Goal: Task Accomplishment & Management: Use online tool/utility

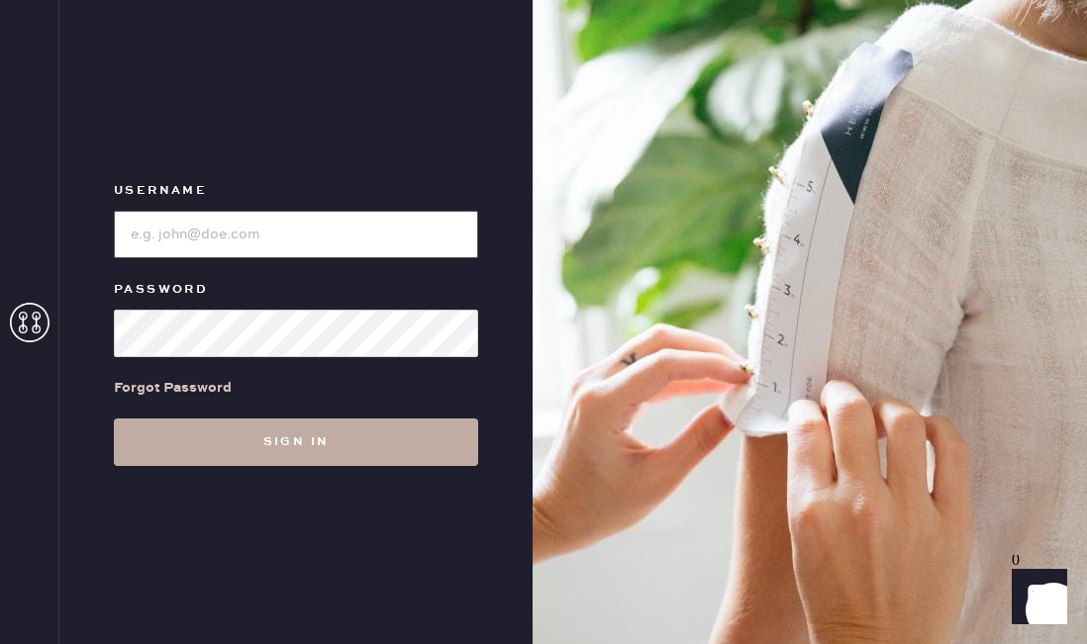
type input "reformationaventuramiami"
click at [331, 448] on button "Sign in" at bounding box center [296, 443] width 364 height 48
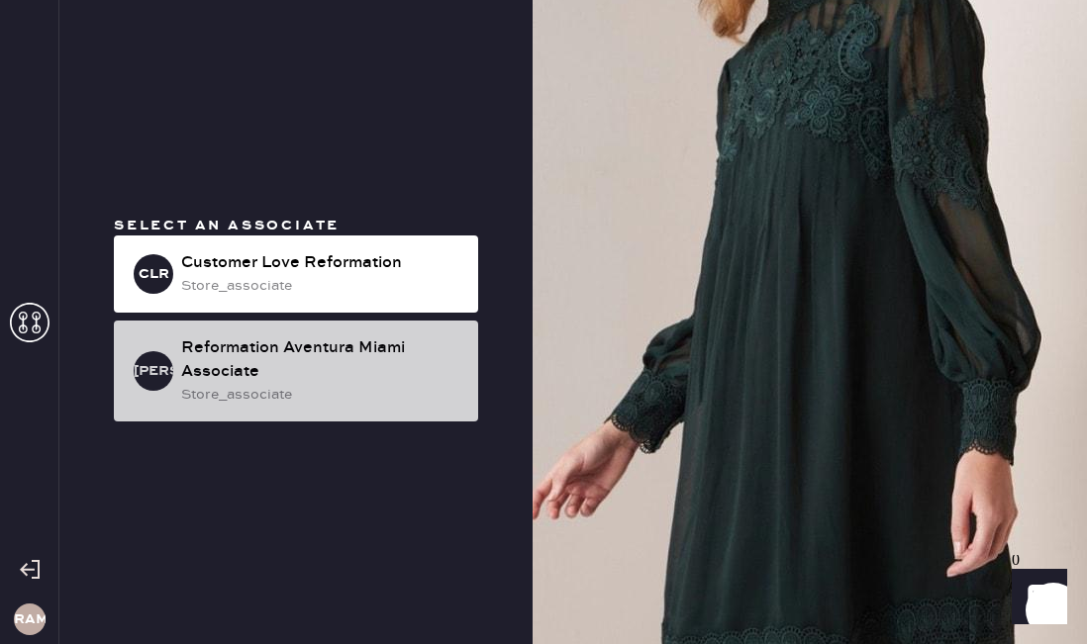
click at [332, 377] on div "Reformation Aventura Miami Associate" at bounding box center [321, 361] width 281 height 48
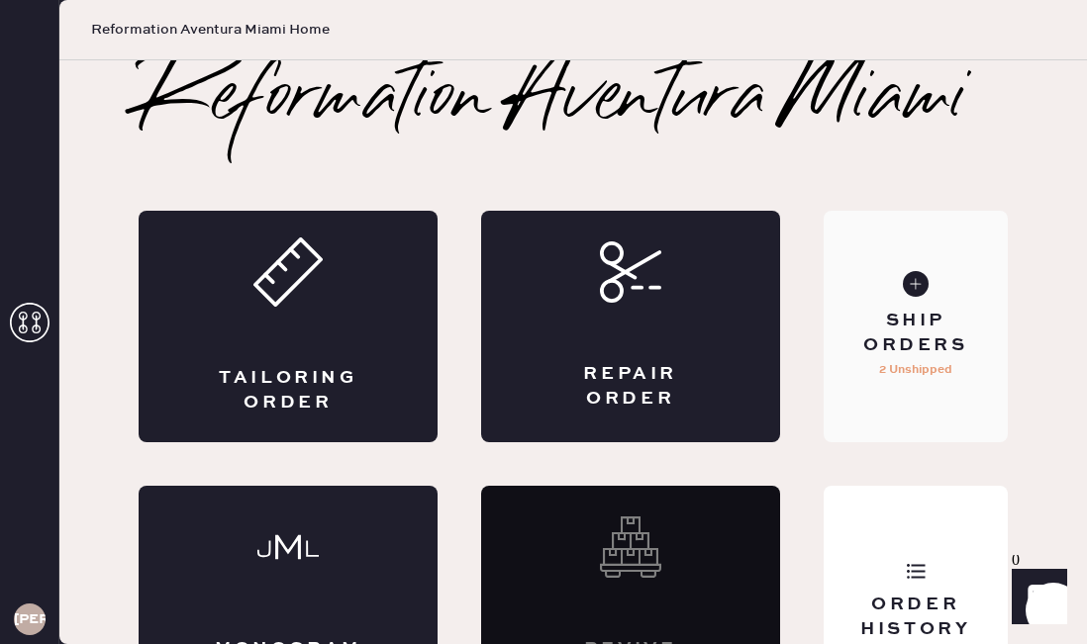
click at [885, 338] on div "Ship Orders" at bounding box center [915, 333] width 153 height 49
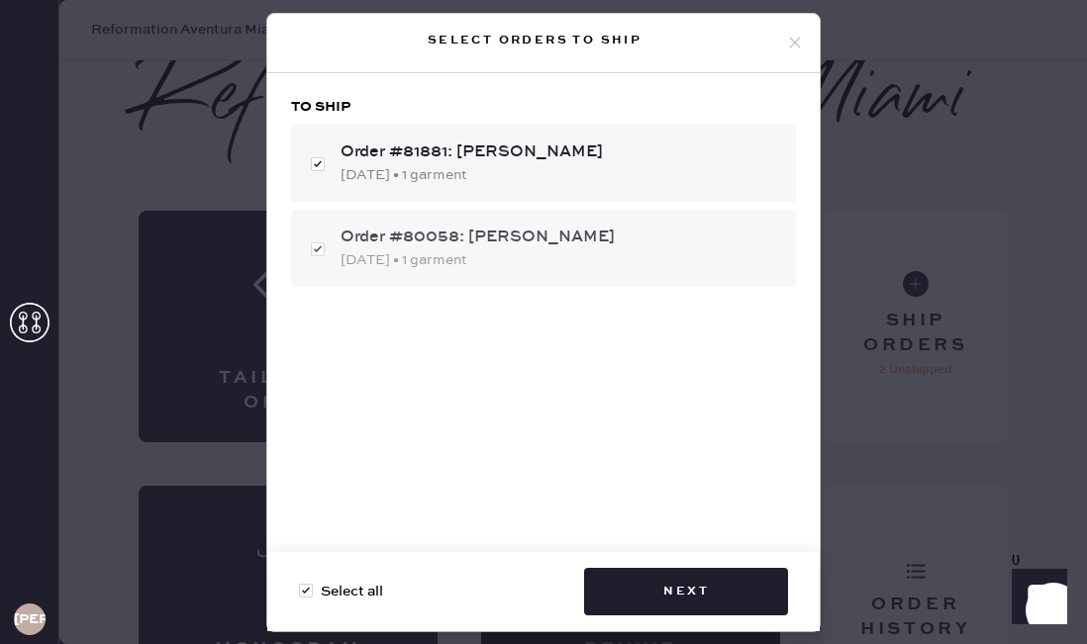
click at [313, 254] on div "Order #80058: Naama Scandarion [DATE] • 1 garment" at bounding box center [543, 248] width 505 height 77
checkbox input "false"
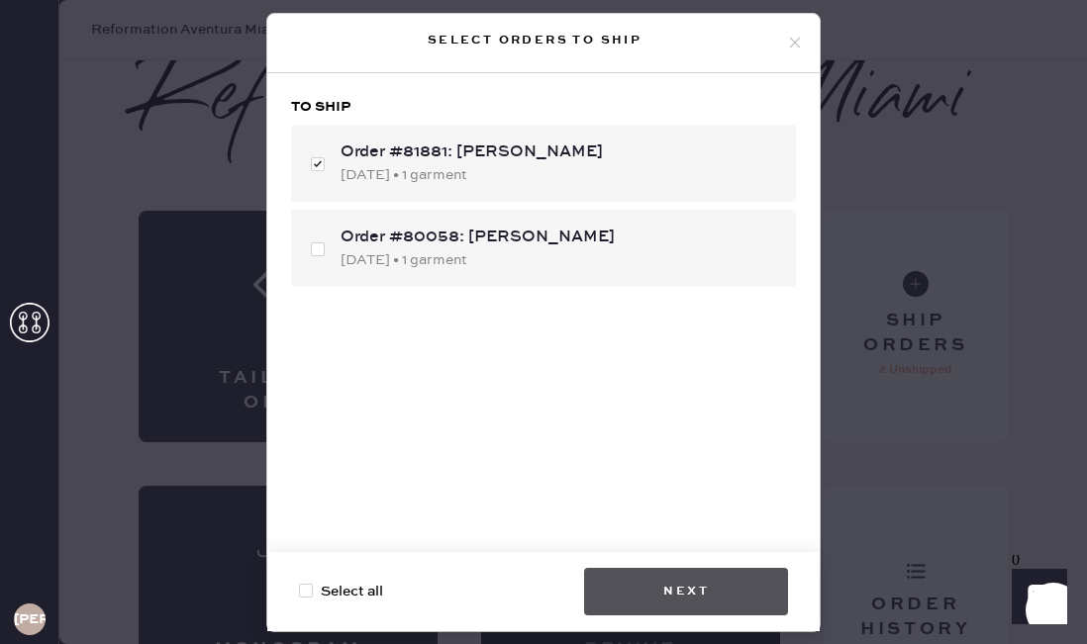
click at [692, 588] on button "Next" at bounding box center [686, 592] width 204 height 48
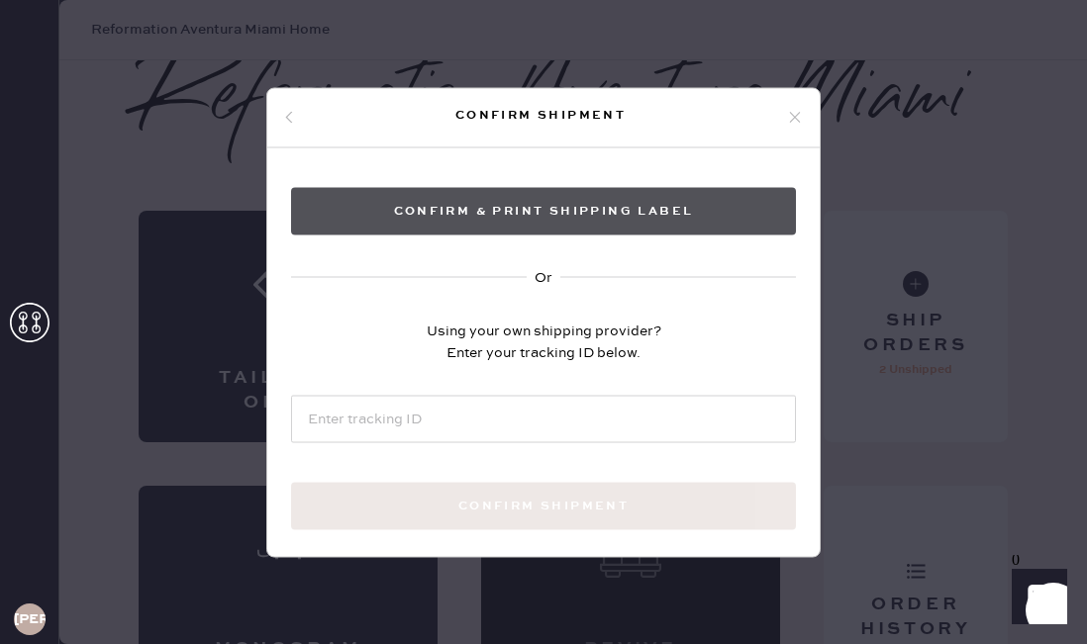
click at [542, 217] on button "Confirm & Print shipping label" at bounding box center [543, 211] width 505 height 48
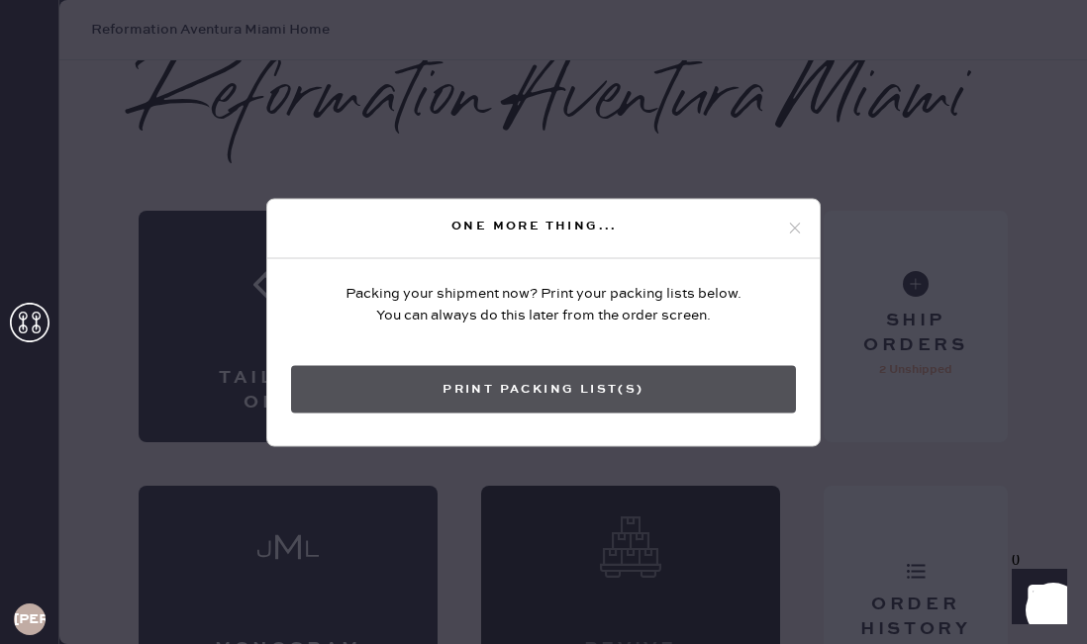
click at [681, 376] on button "Print Packing List(s)" at bounding box center [543, 389] width 505 height 48
